Goal: Task Accomplishment & Management: Manage account settings

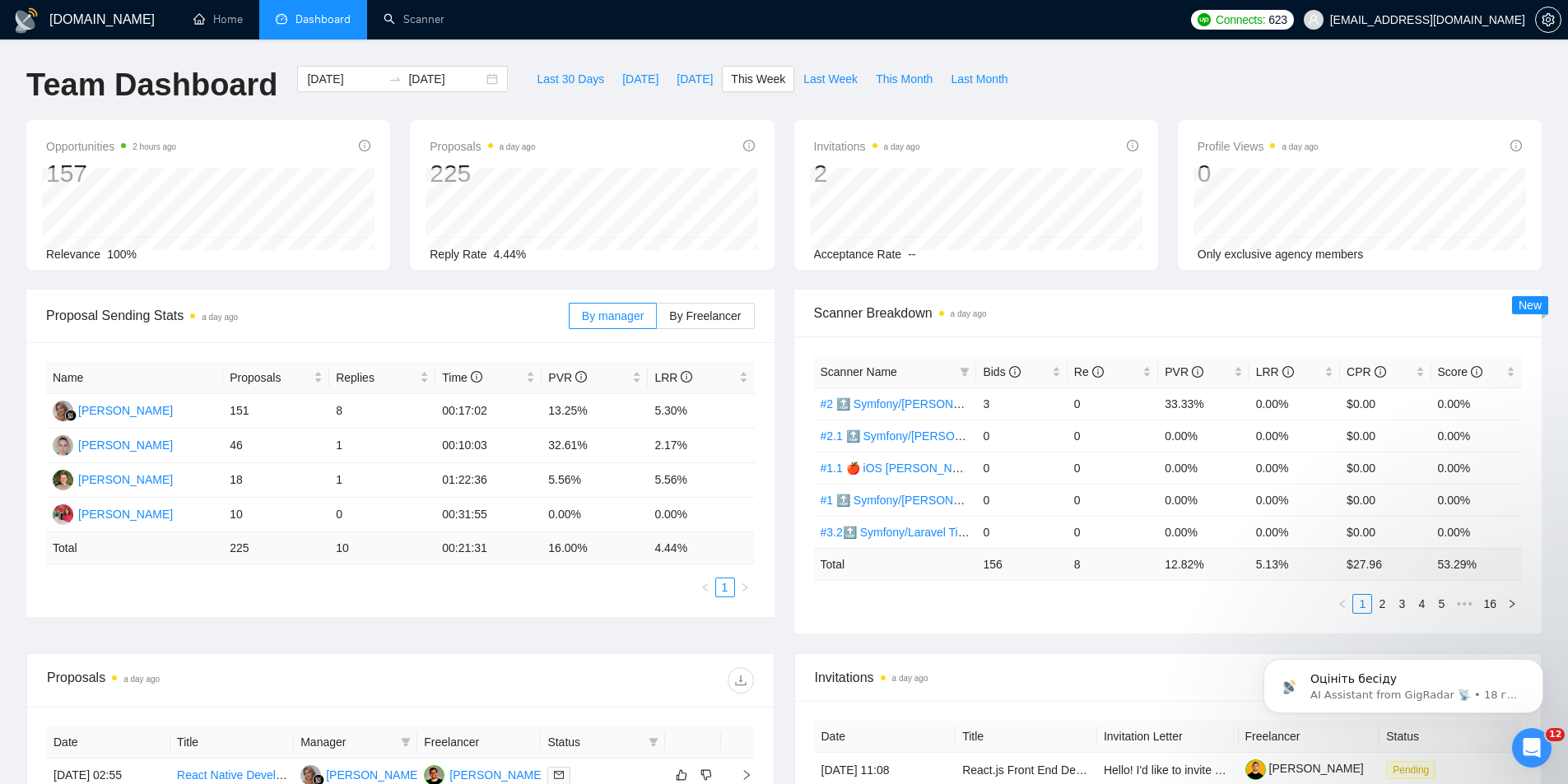
click at [789, 469] on div "Scanner Breakdown a day ago Scanner Name Bids Re PVR LRR CPR Score #2 🔝 Symfony…" at bounding box center [1167, 461] width 767 height 344
click at [1551, 23] on icon "setting" at bounding box center [1547, 19] width 13 height 13
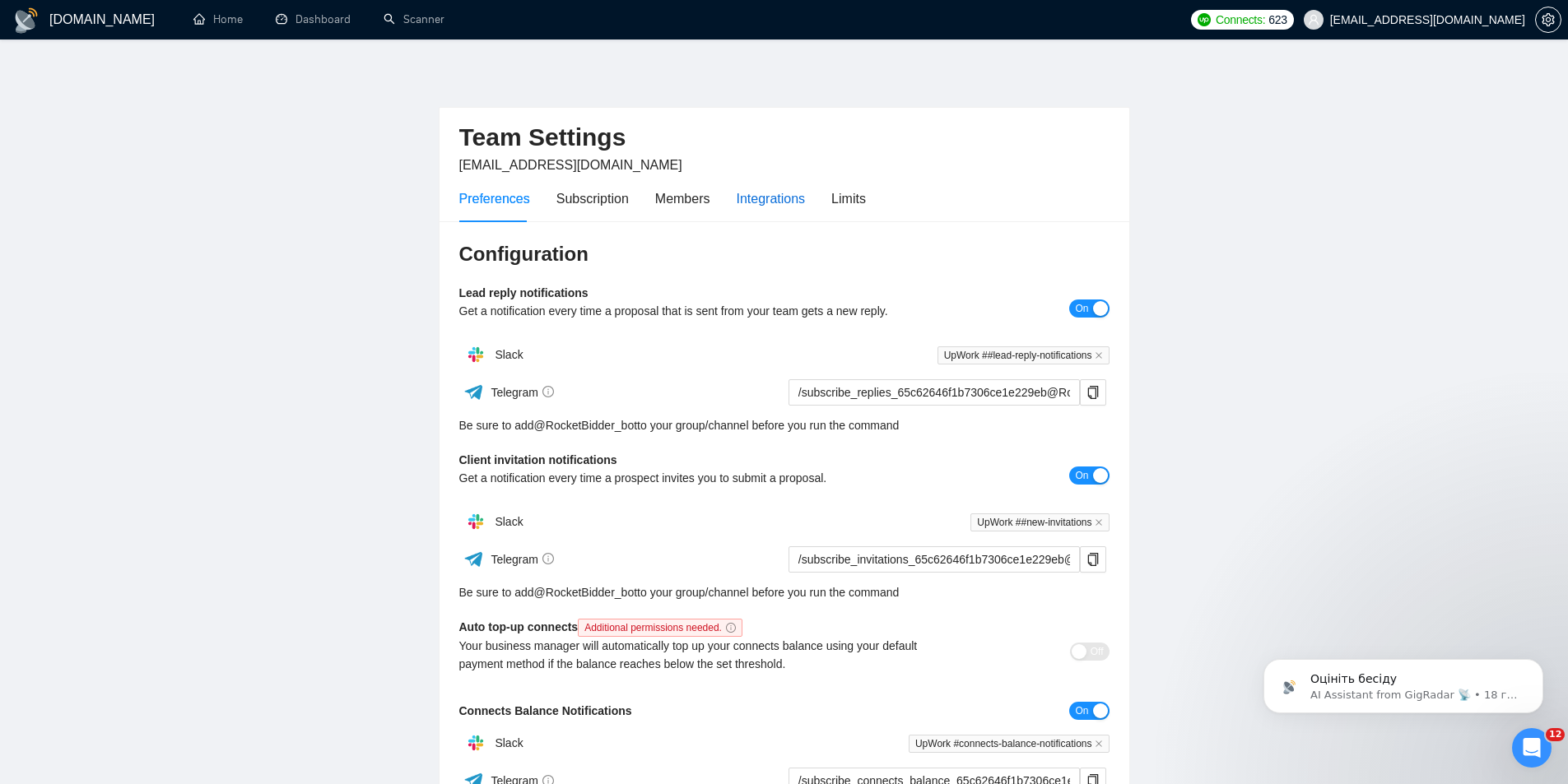
click at [767, 201] on div "Integrations" at bounding box center [770, 198] width 69 height 21
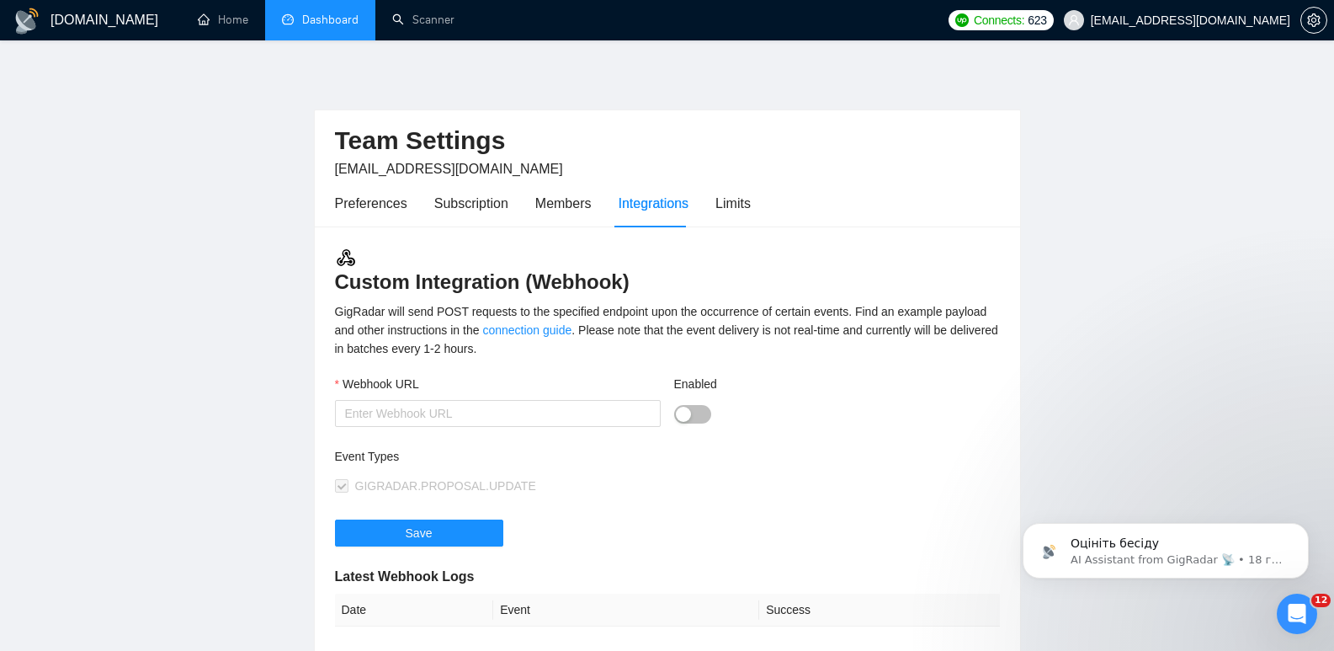
click at [339, 17] on link "Dashboard" at bounding box center [320, 20] width 77 height 14
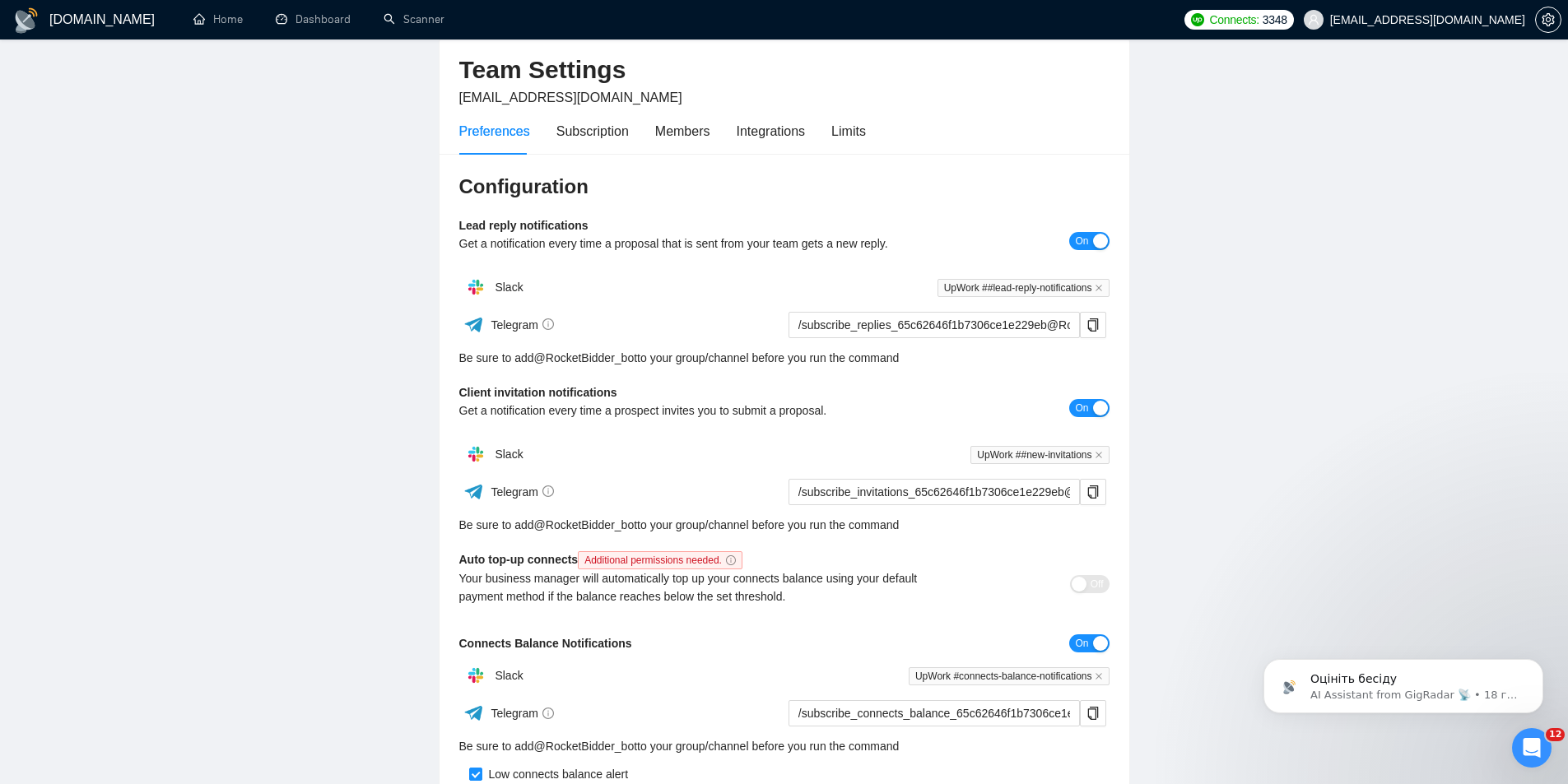
scroll to position [29, 0]
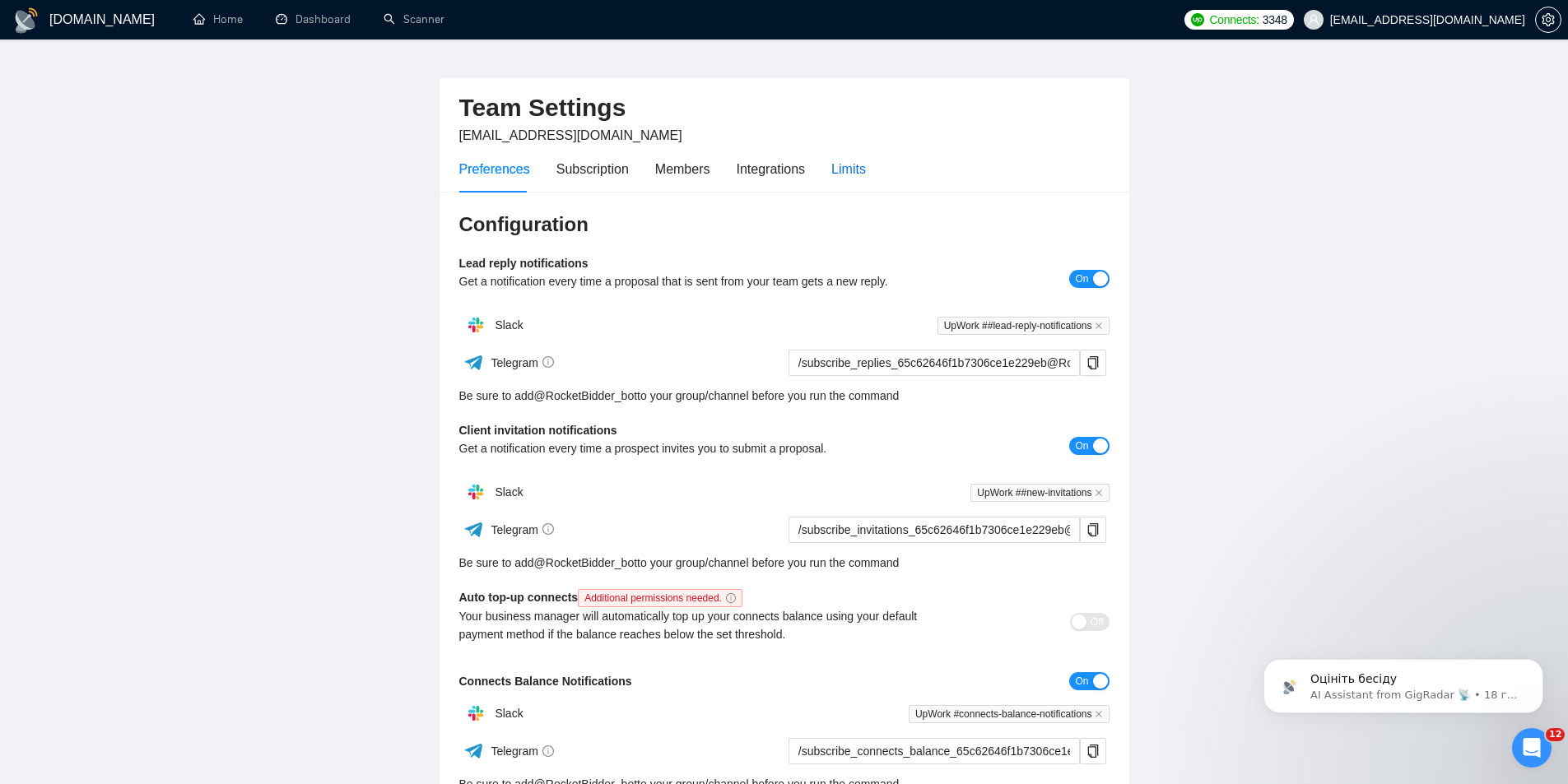
click at [831, 169] on div "Limits" at bounding box center [848, 168] width 34 height 21
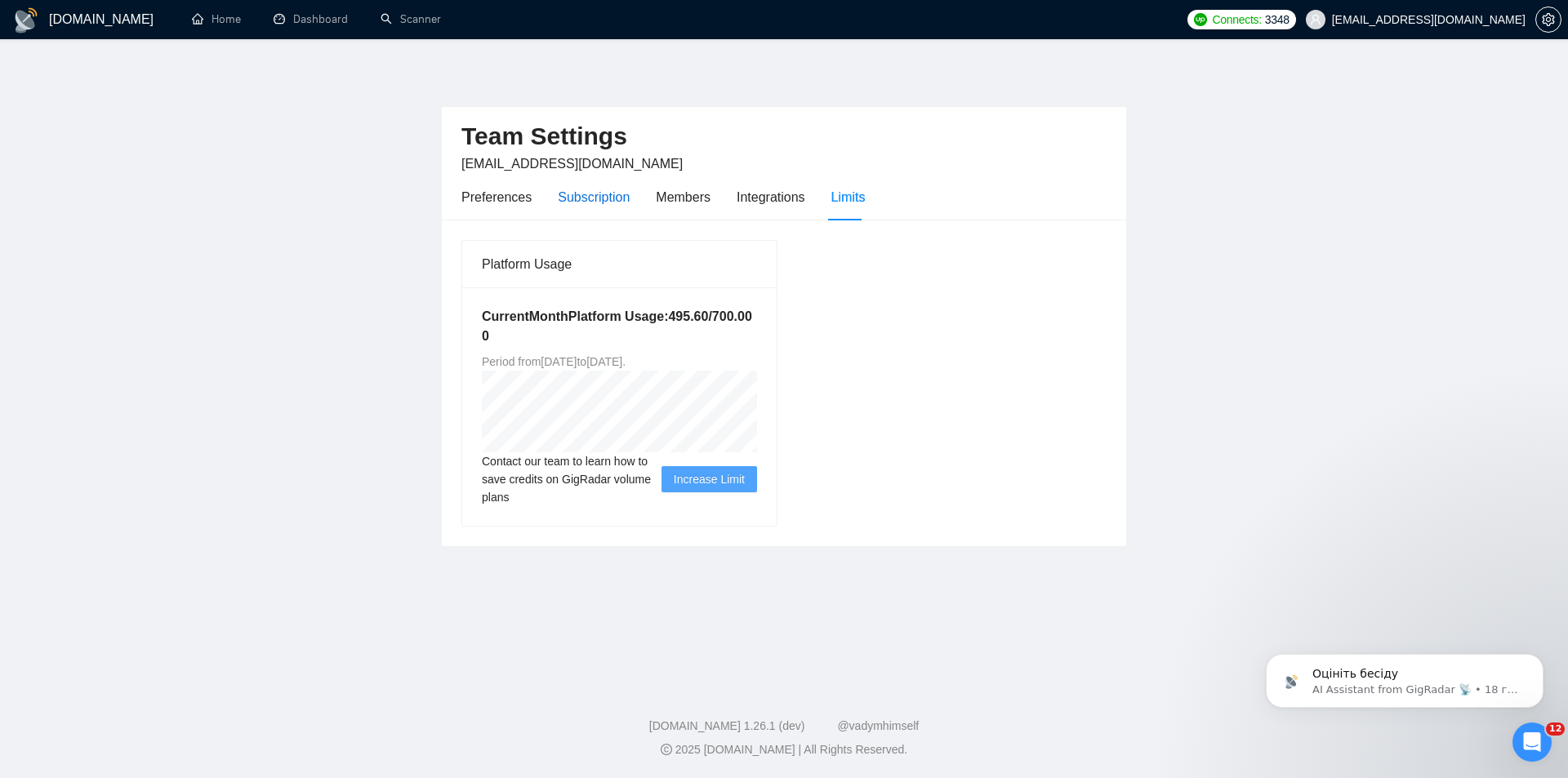
click at [600, 197] on div "Subscription" at bounding box center [594, 197] width 72 height 20
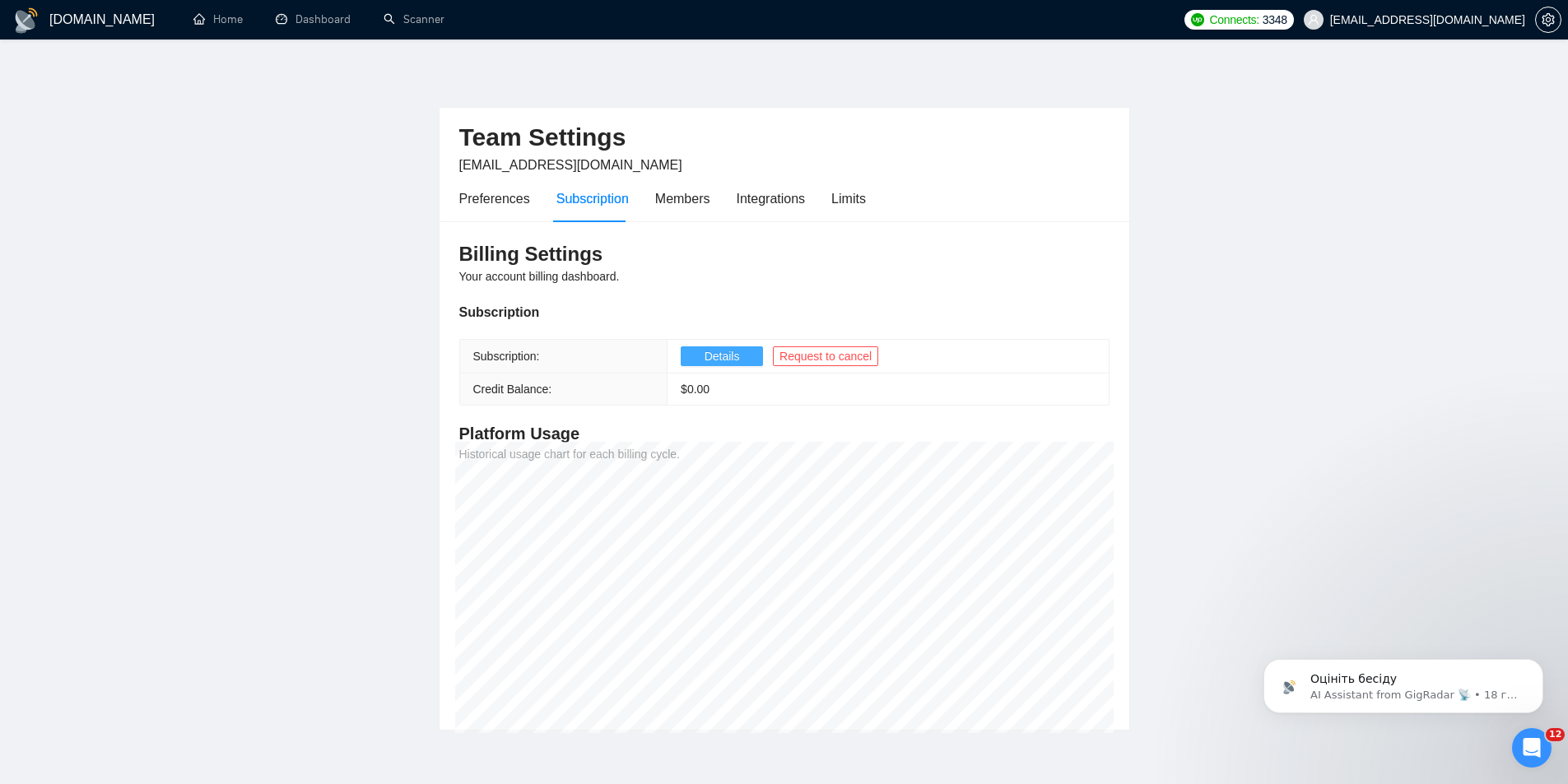
click at [727, 359] on span "Details" at bounding box center [722, 356] width 35 height 19
